Goal: Task Accomplishment & Management: Manage account settings

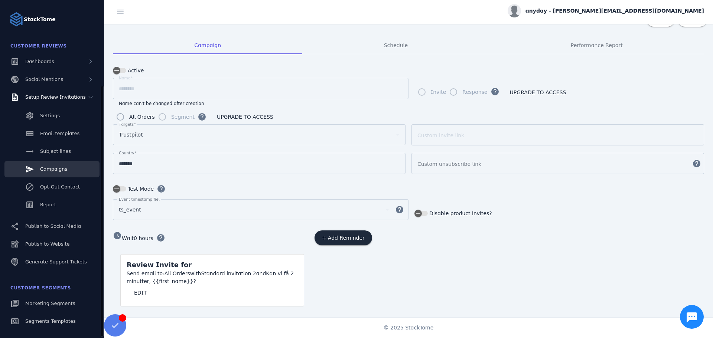
scroll to position [118, 0]
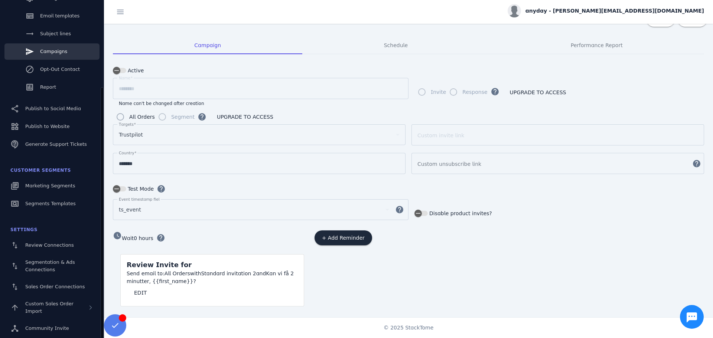
click at [236, 234] on div "watch_later Wait 0 hours help" at bounding box center [208, 239] width 191 height 16
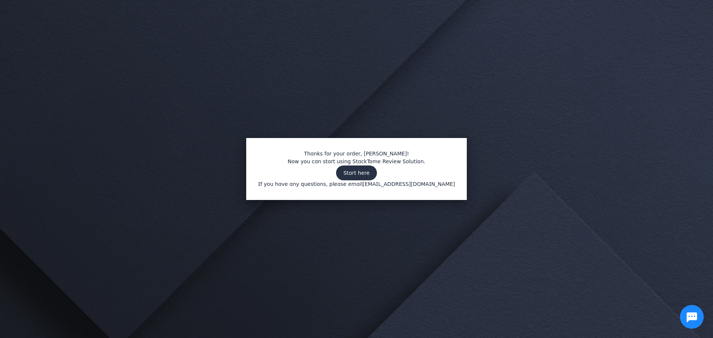
click at [357, 176] on span at bounding box center [356, 173] width 41 height 18
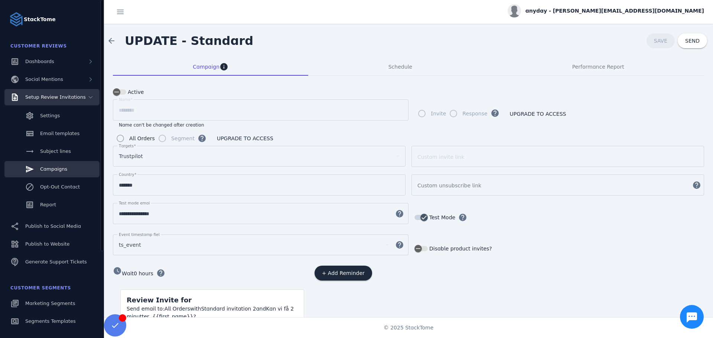
scroll to position [118, 0]
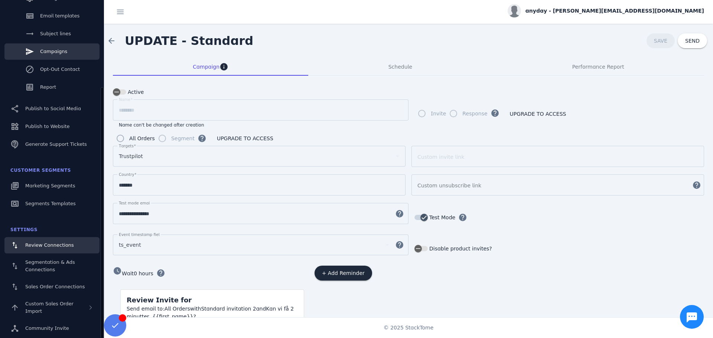
click at [62, 248] on span "Review Connections" at bounding box center [49, 245] width 49 height 6
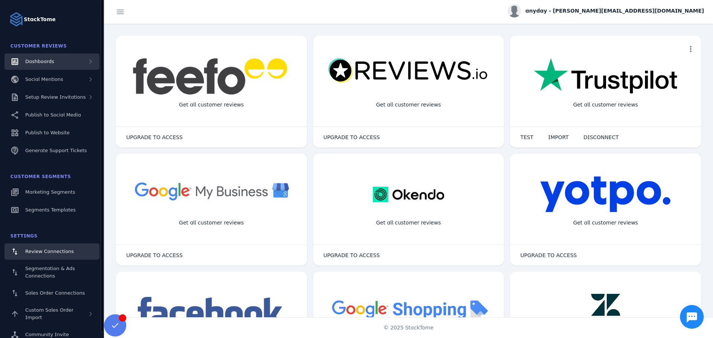
click at [53, 54] on div "Dashboards" at bounding box center [51, 61] width 95 height 16
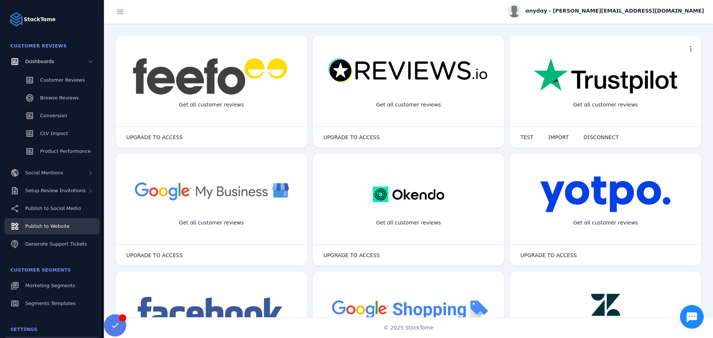
scroll to position [99, 0]
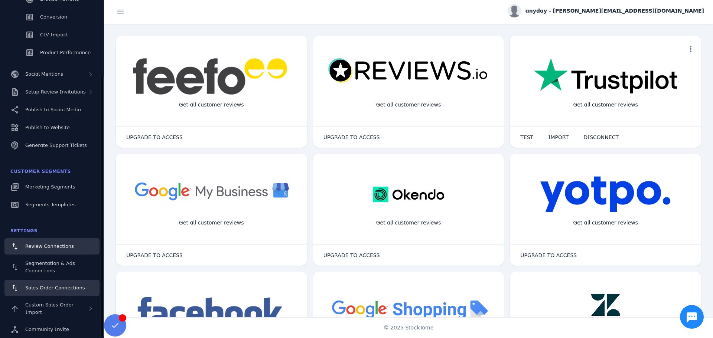
click at [78, 284] on link "Sales Order Connections" at bounding box center [51, 288] width 95 height 16
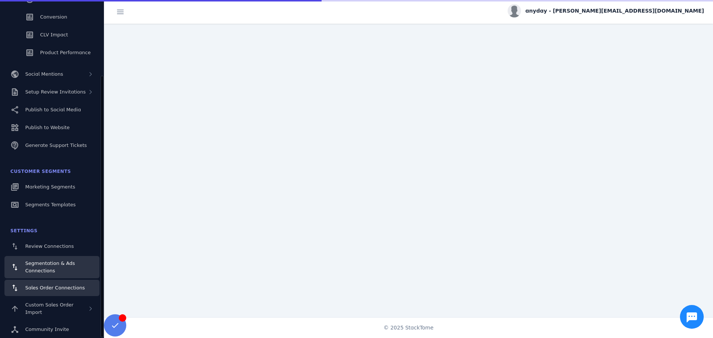
scroll to position [6, 0]
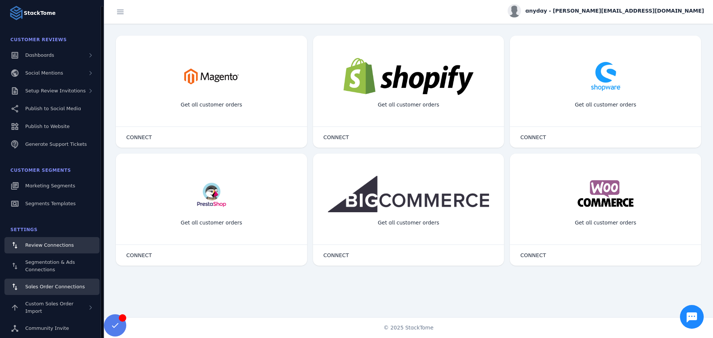
click at [45, 245] on span "Review Connections" at bounding box center [49, 245] width 49 height 6
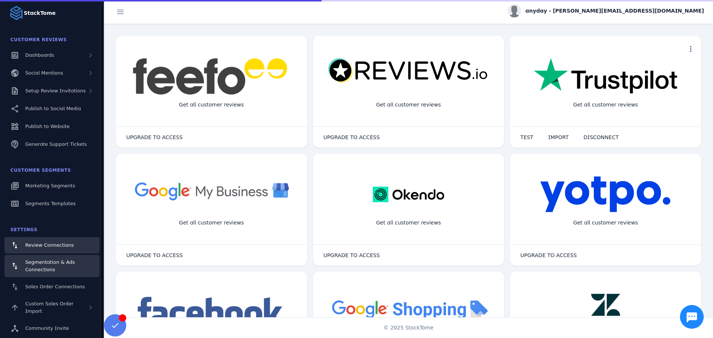
click at [47, 262] on span "Segmentation & Ads Connections" at bounding box center [50, 265] width 50 height 13
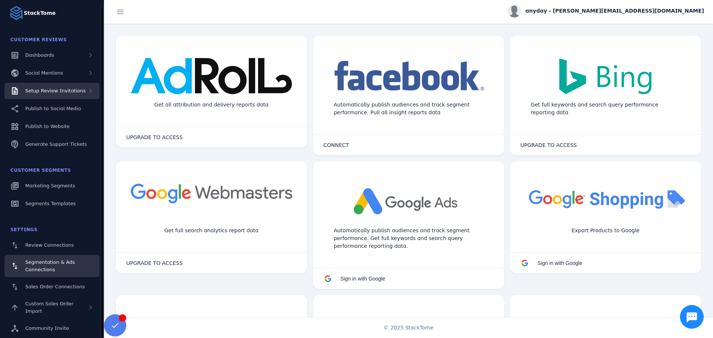
click at [57, 91] on span "Setup Review Invitations" at bounding box center [55, 91] width 61 height 6
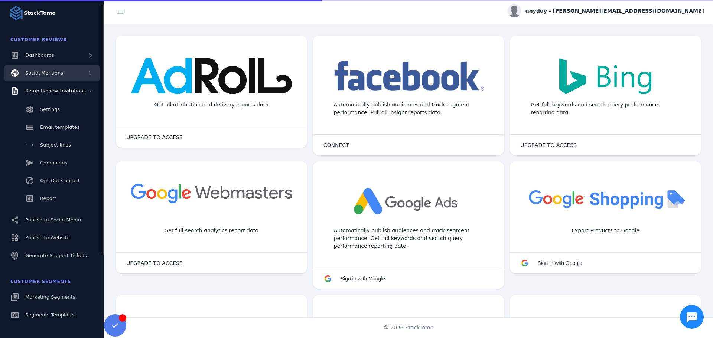
click at [54, 72] on span "Social Mentions" at bounding box center [44, 73] width 38 height 6
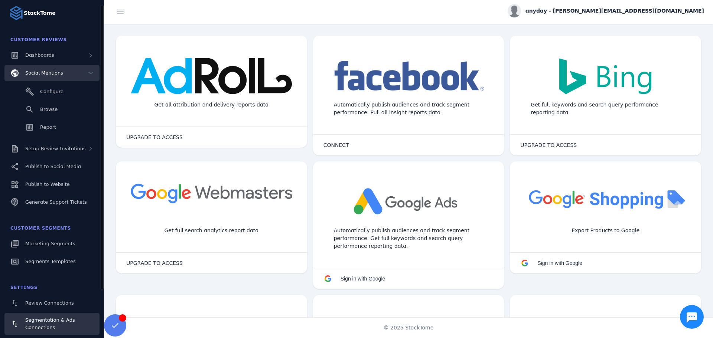
click at [54, 72] on span "Social Mentions" at bounding box center [44, 73] width 38 height 6
click at [53, 63] on div "Dashboards" at bounding box center [51, 55] width 95 height 16
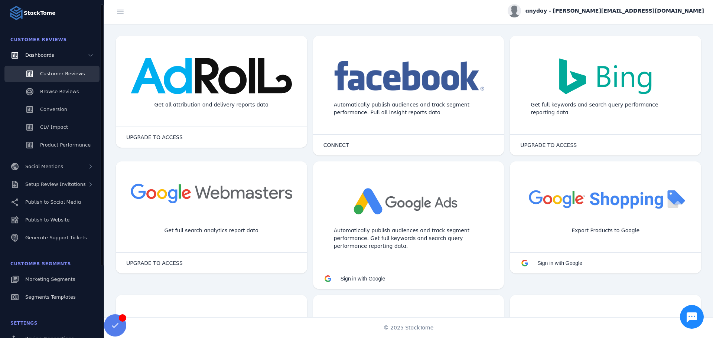
click at [58, 68] on link "Customer Reviews" at bounding box center [51, 74] width 95 height 16
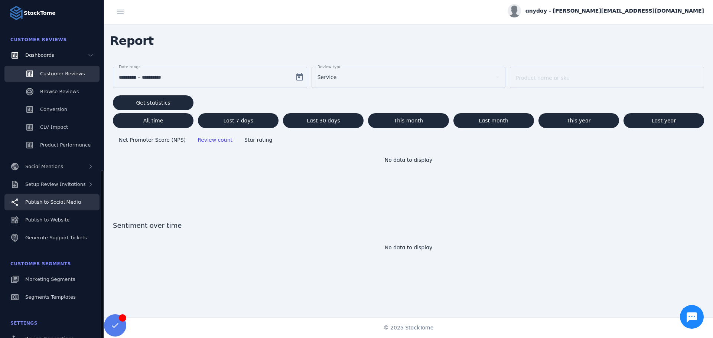
scroll to position [100, 0]
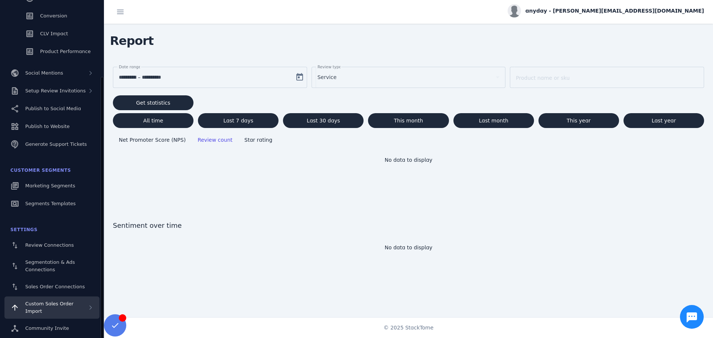
click at [67, 309] on div "Custom Sales Order Import" at bounding box center [56, 307] width 62 height 15
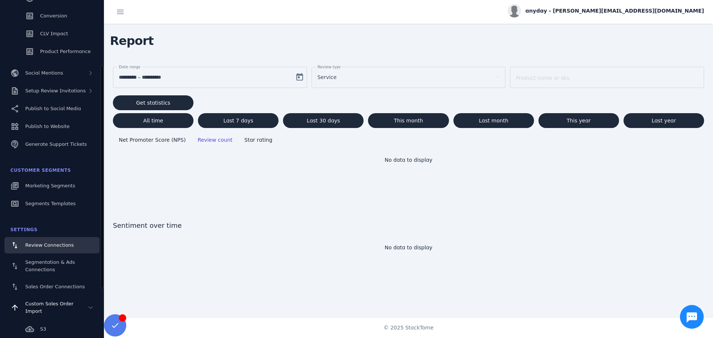
scroll to position [176, 0]
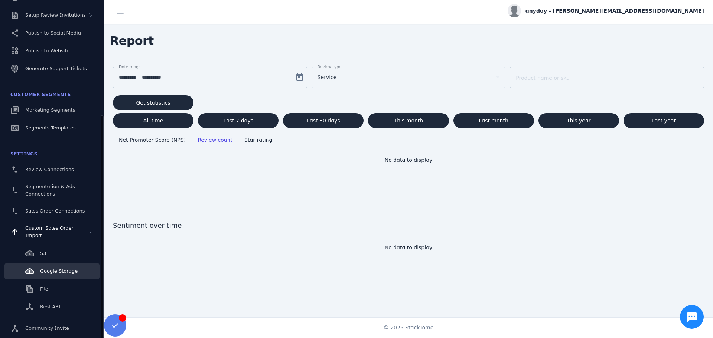
click at [66, 275] on div "Google Storage" at bounding box center [58, 271] width 37 height 7
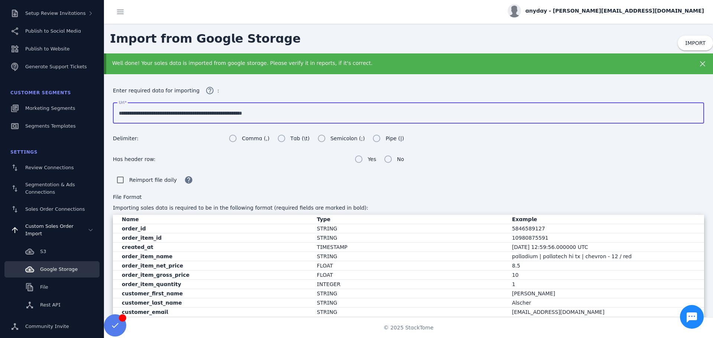
click at [263, 110] on input "**********" at bounding box center [408, 113] width 579 height 9
paste input "****"
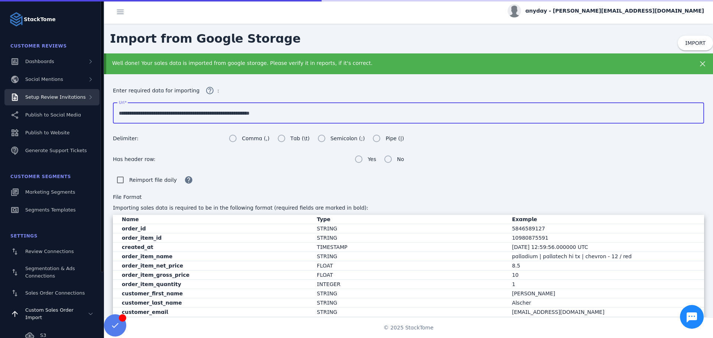
type input "**********"
click at [66, 98] on span "Setup Review Invitations" at bounding box center [55, 97] width 61 height 6
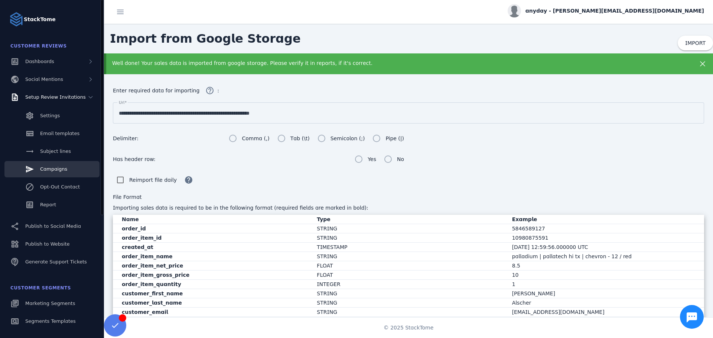
click at [67, 173] on link "Campaigns" at bounding box center [51, 169] width 95 height 16
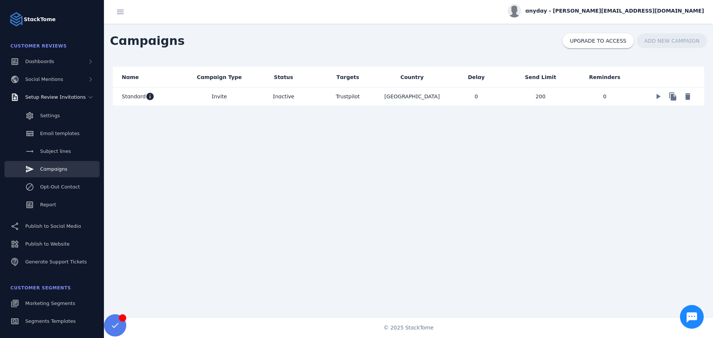
click at [342, 93] on span "Trustpilot" at bounding box center [348, 96] width 24 height 9
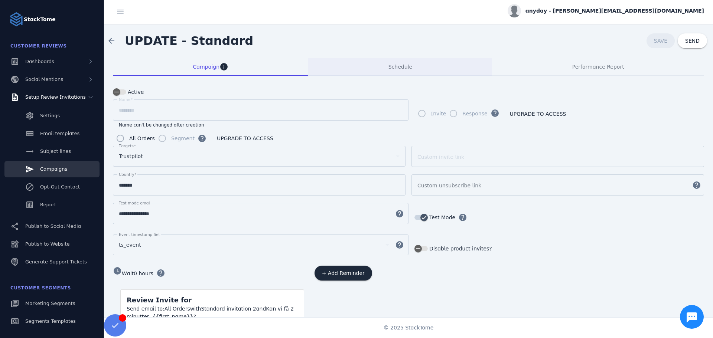
click at [417, 67] on div "Schedule" at bounding box center [400, 67] width 184 height 18
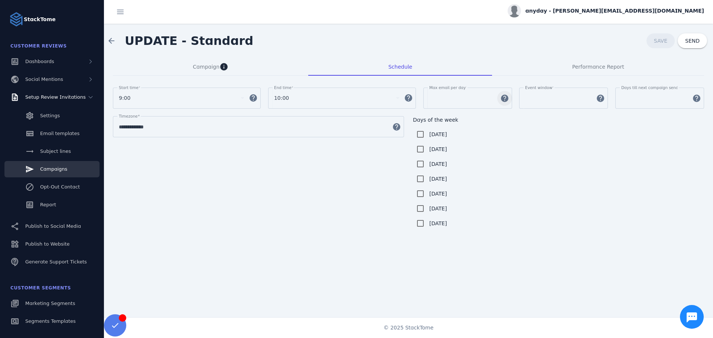
click at [501, 97] on span "button" at bounding box center [505, 98] width 18 height 18
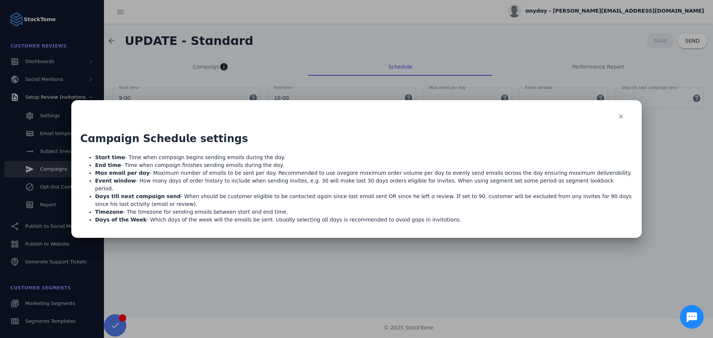
click at [228, 267] on div at bounding box center [356, 169] width 713 height 338
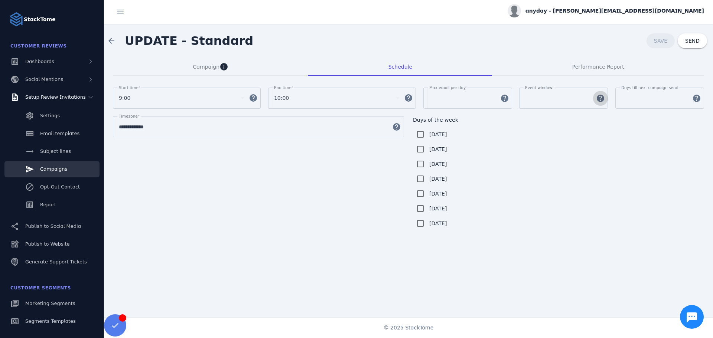
click at [602, 97] on span "button" at bounding box center [600, 98] width 18 height 18
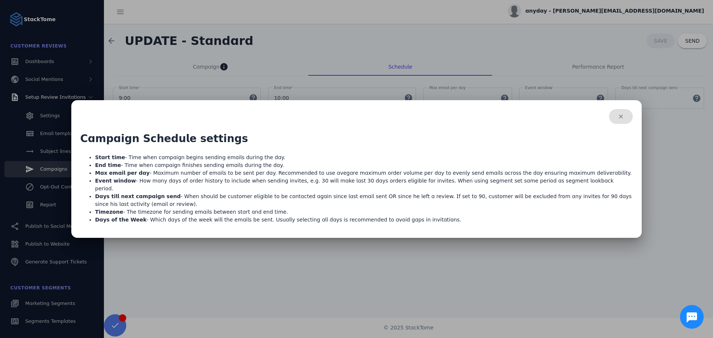
click at [220, 276] on div at bounding box center [356, 169] width 713 height 338
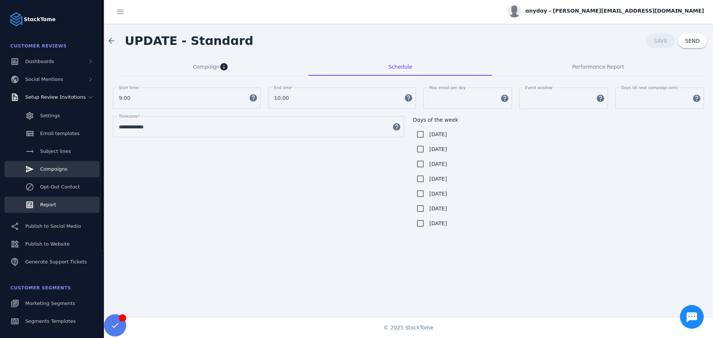
click at [75, 213] on fuse-vertical-navigation-basic-item "Report" at bounding box center [52, 206] width 104 height 19
click at [72, 208] on link "Report" at bounding box center [51, 205] width 95 height 16
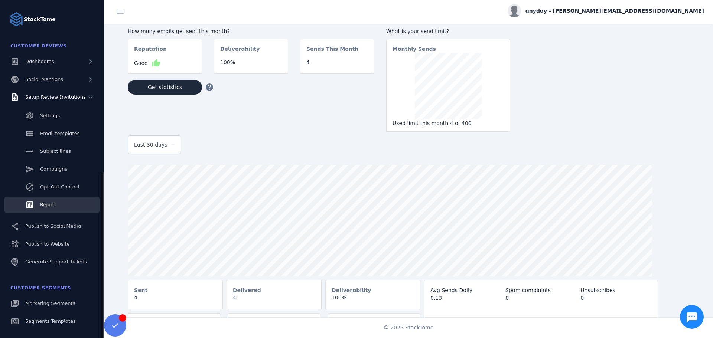
scroll to position [118, 0]
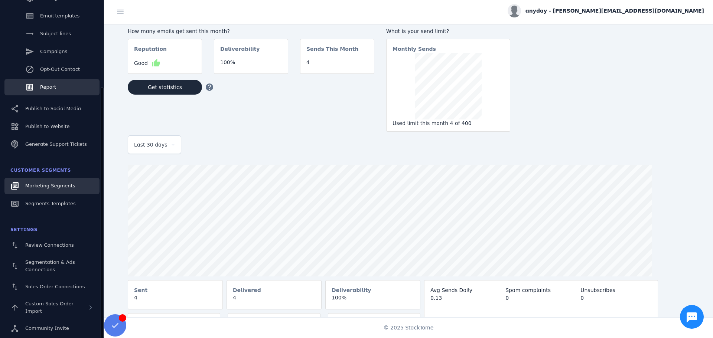
click at [54, 187] on span "Marketing Segments" at bounding box center [50, 186] width 50 height 6
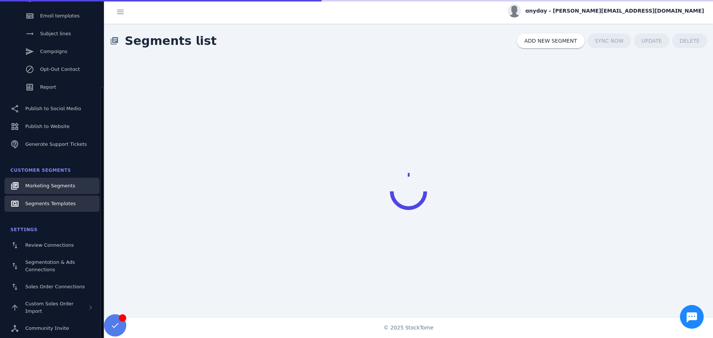
scroll to position [14, 0]
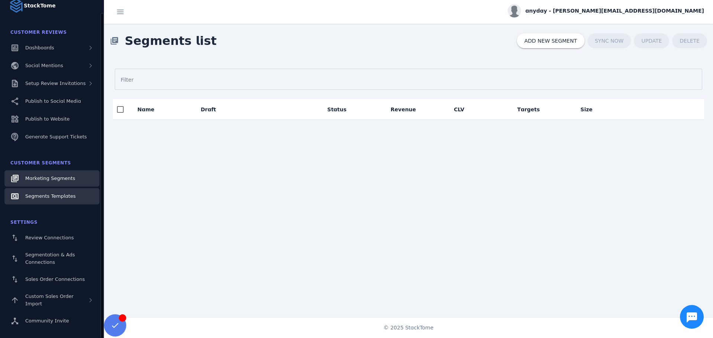
click at [62, 197] on span "Segments Templates" at bounding box center [50, 196] width 50 height 6
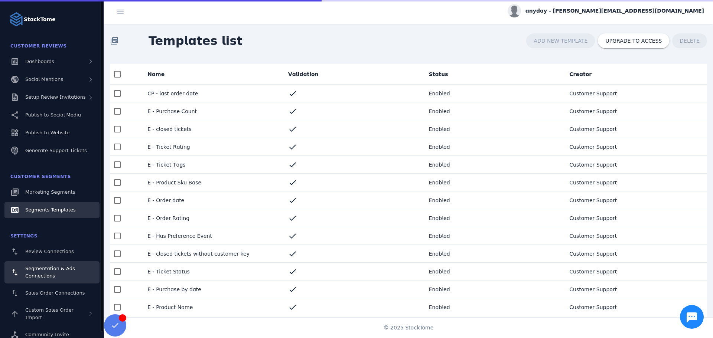
scroll to position [6, 0]
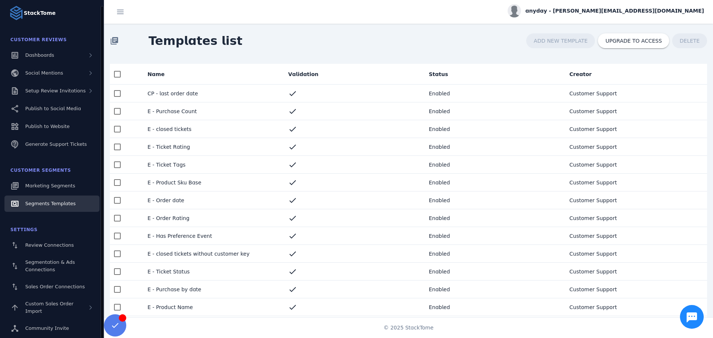
click at [52, 278] on fuse-vertical-navigation-group-item "Settings Review Connections Segmentation & Ads Connections Sales Order Connecti…" at bounding box center [52, 280] width 104 height 116
click at [52, 296] on fuse-vertical-navigation-group-item "Settings Review Connections Segmentation & Ads Connections Sales Order Connecti…" at bounding box center [52, 280] width 104 height 116
click at [55, 303] on span "Custom Sales Order Import" at bounding box center [49, 307] width 48 height 13
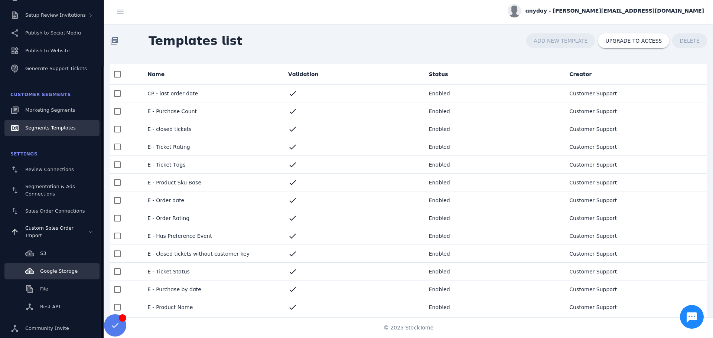
click at [63, 264] on link "Google Storage" at bounding box center [51, 271] width 95 height 16
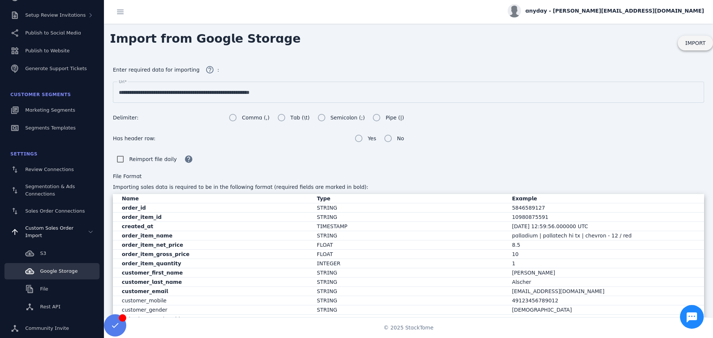
click at [695, 39] on span at bounding box center [695, 43] width 35 height 18
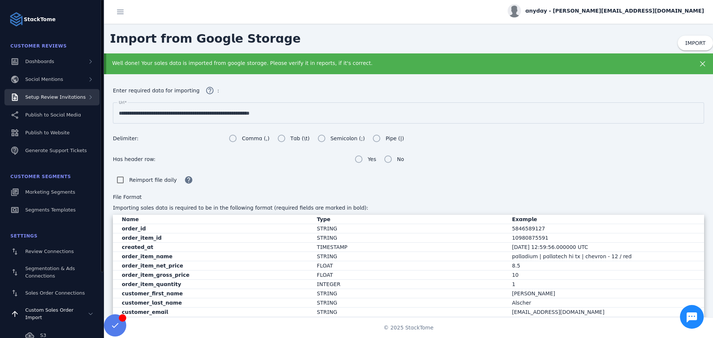
click at [56, 97] on span "Setup Review Invitations" at bounding box center [55, 97] width 61 height 6
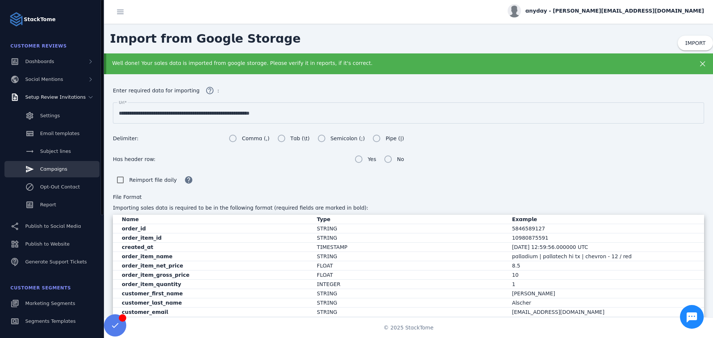
click at [56, 166] on div "Campaigns" at bounding box center [53, 169] width 27 height 7
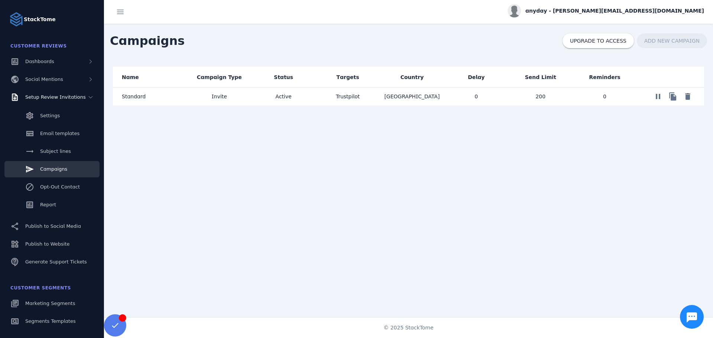
click at [200, 99] on mat-cell "Invite" at bounding box center [219, 97] width 64 height 18
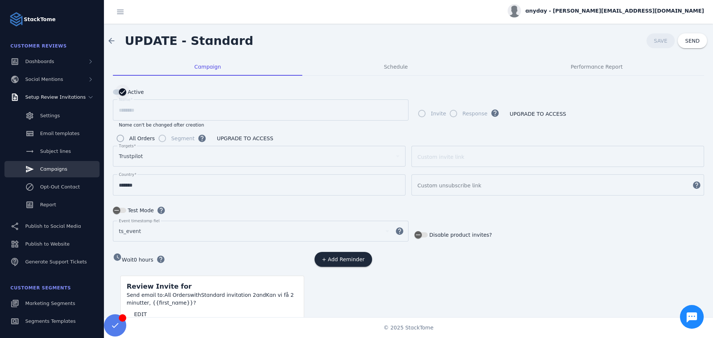
click at [121, 94] on icon "button" at bounding box center [122, 92] width 7 height 7
click at [121, 94] on div "button" at bounding box center [116, 92] width 15 height 15
click at [112, 37] on span at bounding box center [111, 41] width 18 height 18
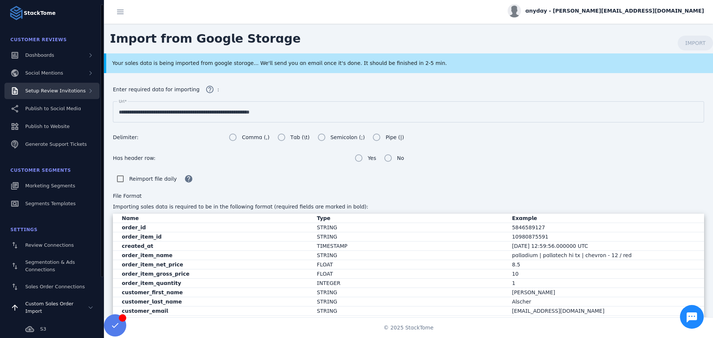
click at [60, 94] on div "Setup Review Invitations" at bounding box center [55, 90] width 61 height 7
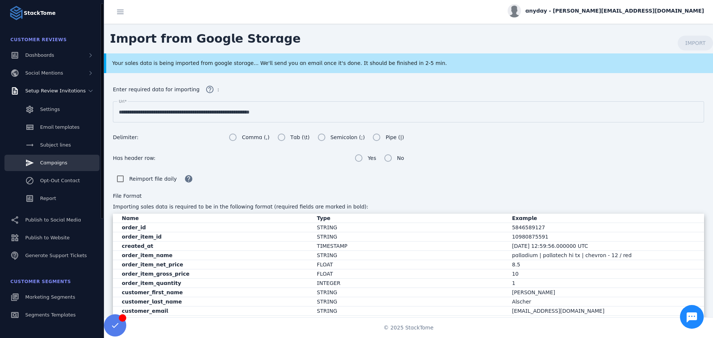
click at [65, 161] on span "Campaigns" at bounding box center [53, 163] width 27 height 6
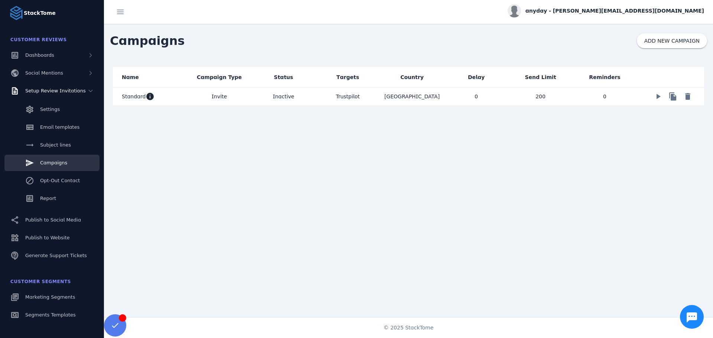
click at [400, 104] on mat-cell "[GEOGRAPHIC_DATA]" at bounding box center [412, 97] width 64 height 18
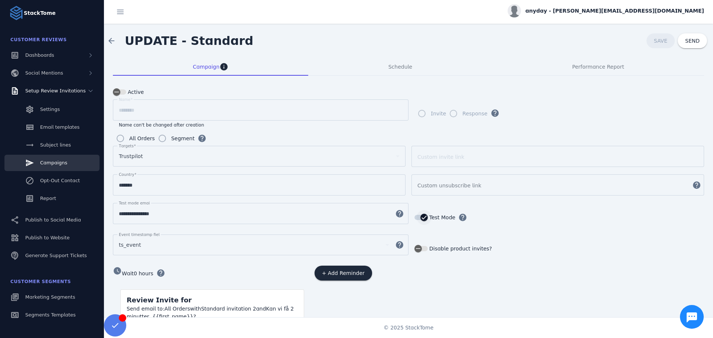
click at [428, 220] on div "button" at bounding box center [424, 217] width 15 height 15
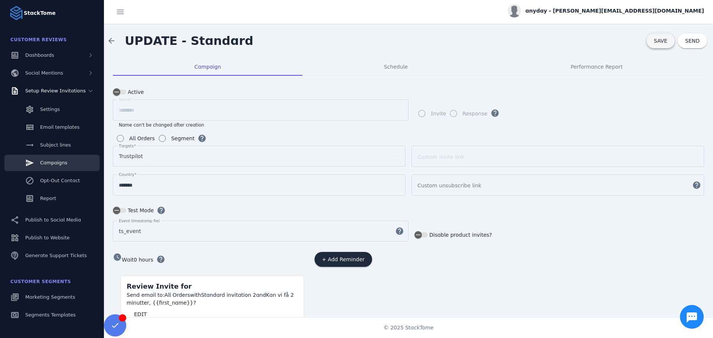
click at [657, 42] on span "SAVE" at bounding box center [660, 41] width 13 height 6
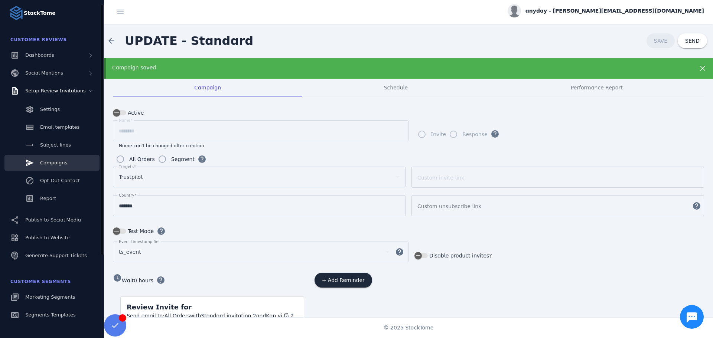
click at [58, 164] on span "Campaigns" at bounding box center [53, 163] width 27 height 6
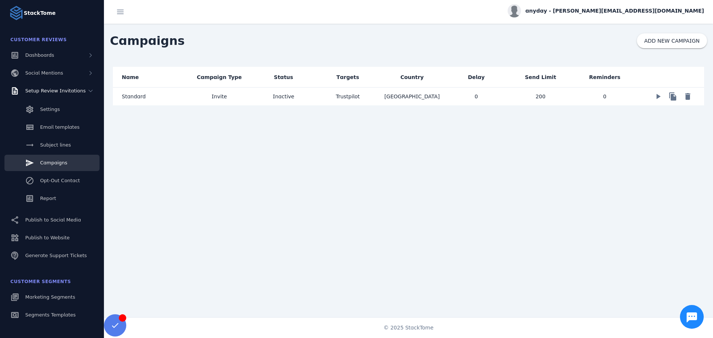
click at [301, 98] on mat-cell "Inactive" at bounding box center [283, 97] width 64 height 18
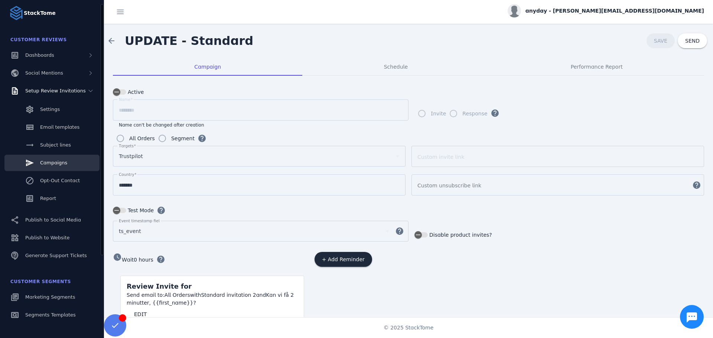
click at [54, 166] on div "Campaigns" at bounding box center [53, 162] width 27 height 7
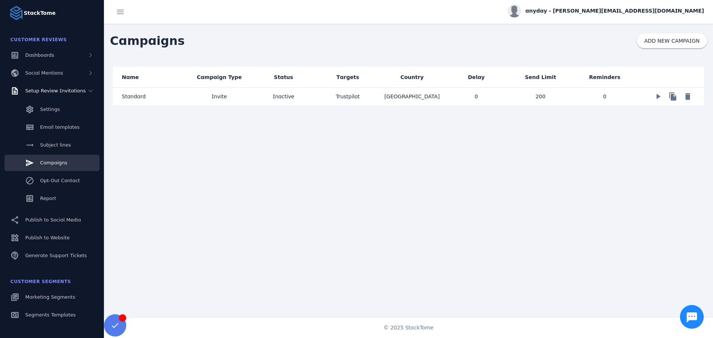
click at [313, 193] on div "Name Campaign Type Status Targets Country Delay Send Limit Reminders Standard I…" at bounding box center [408, 190] width 609 height 264
